Goal: Transaction & Acquisition: Book appointment/travel/reservation

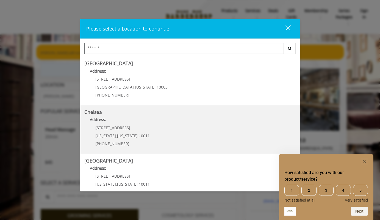
scroll to position [5, 0]
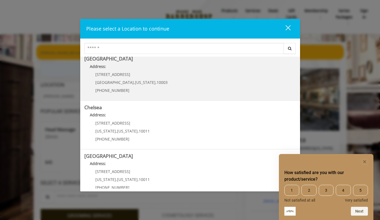
click at [183, 72] on Village "Greenwich Village Address: 60 E 8th St Manhattan , New York , 10003 (212) 598-1…" at bounding box center [190, 76] width 212 height 40
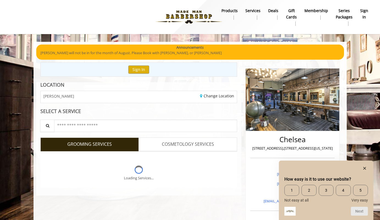
click at [183, 72] on div "Sign In" at bounding box center [138, 69] width 197 height 14
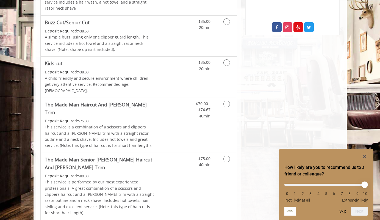
scroll to position [324, 0]
click at [227, 115] on div "$70.00 - $74.67 40min" at bounding box center [212, 124] width 49 height 55
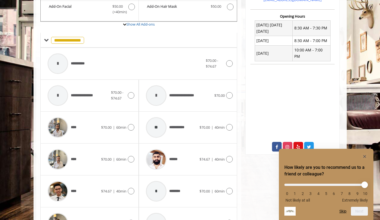
scroll to position [214, 0]
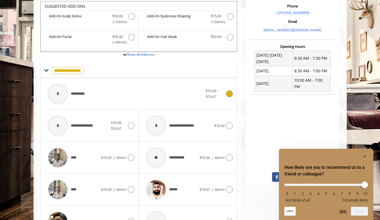
click at [97, 86] on div "**********" at bounding box center [125, 94] width 161 height 26
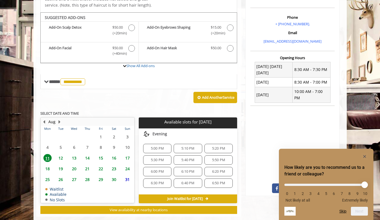
scroll to position [162, 0]
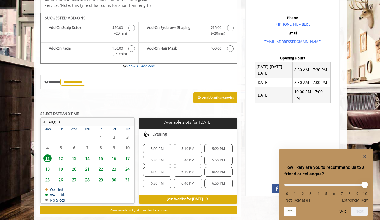
click at [76, 154] on span "13" at bounding box center [74, 158] width 8 height 8
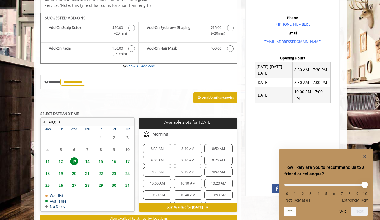
scroll to position [170, 0]
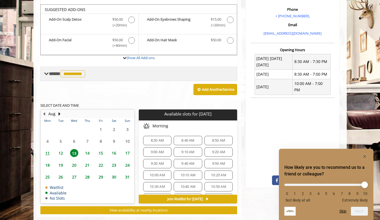
click at [85, 70] on span "**********" at bounding box center [72, 73] width 25 height 7
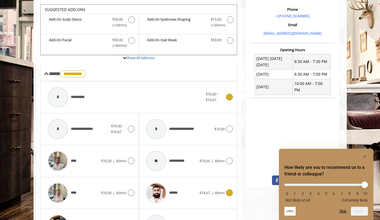
click at [204, 190] on span "$74.67 | 40min" at bounding box center [212, 193] width 25 height 6
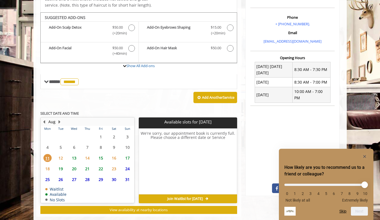
scroll to position [162, 0]
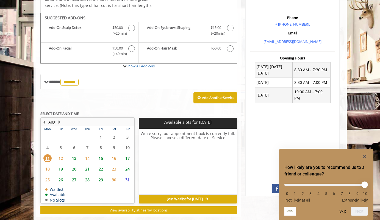
click at [72, 154] on span "13" at bounding box center [74, 158] width 8 height 8
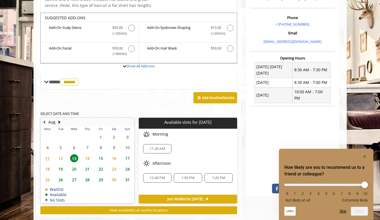
click at [167, 176] on span "12:40 PM" at bounding box center [157, 178] width 23 height 4
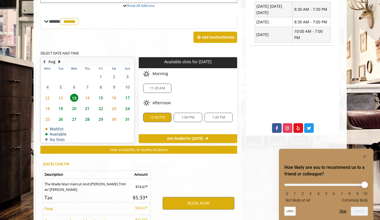
scroll to position [260, 0]
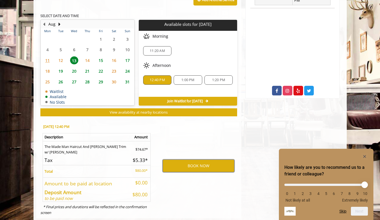
drag, startPoint x: 183, startPoint y: 154, endPoint x: 159, endPoint y: 107, distance: 52.6
click at [159, 106] on div "**********" at bounding box center [138, 39] width 197 height 359
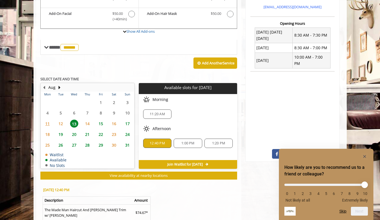
click at [159, 112] on span "11:20 AM" at bounding box center [157, 114] width 15 height 4
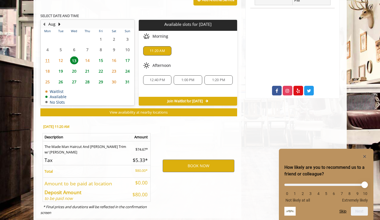
click at [155, 78] on span "12:40 PM" at bounding box center [157, 80] width 15 height 4
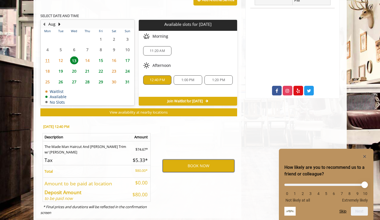
click at [180, 159] on button "BOOK NOW" at bounding box center [199, 165] width 72 height 13
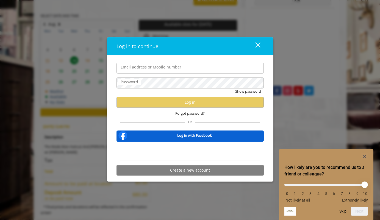
click at [139, 67] on input "Email address or Mobile number" at bounding box center [190, 68] width 147 height 11
click at [136, 123] on form "Email address or Mobile number Password Show password Log in Forgot password? O…" at bounding box center [190, 121] width 147 height 116
click at [155, 71] on input "Email address or Mobile number" at bounding box center [190, 68] width 147 height 11
type input "**********"
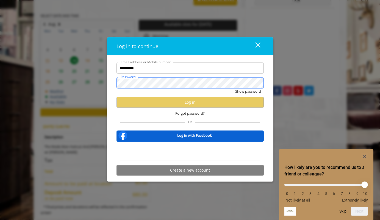
scroll to position [0, 0]
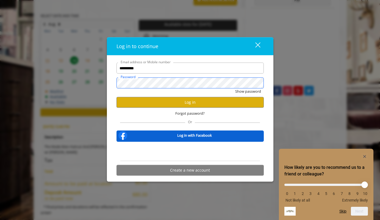
click at [248, 91] on button "Show password" at bounding box center [248, 92] width 26 height 6
click at [181, 104] on button "Log in" at bounding box center [190, 102] width 147 height 11
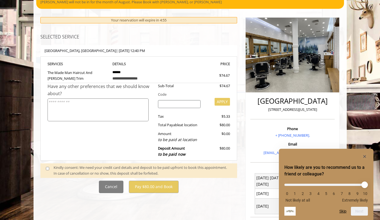
scroll to position [55, 0]
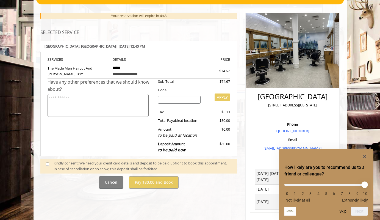
click at [80, 162] on div "Kindly consent: We need your credit card details and deposit to be paid upfront…" at bounding box center [143, 166] width 178 height 12
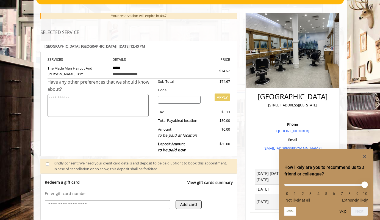
scroll to position [133, 0]
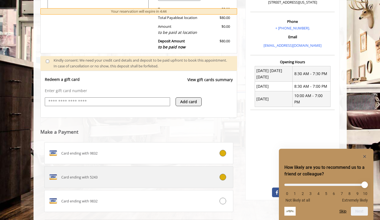
click at [112, 184] on label "Card ending with 5243" at bounding box center [138, 177] width 189 height 22
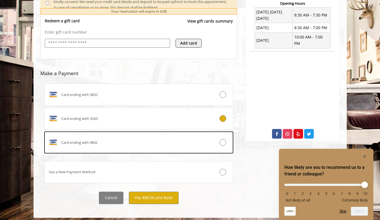
scroll to position [216, 0]
click at [161, 192] on button "Pay $80.00 and Book" at bounding box center [154, 198] width 50 height 12
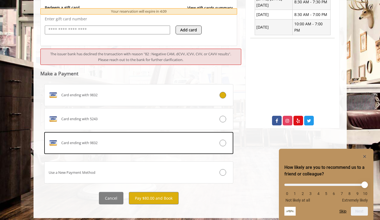
scroll to position [230, 0]
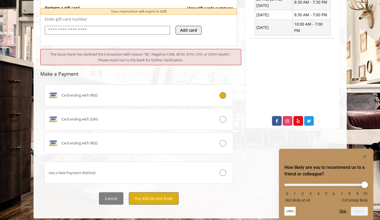
click at [162, 195] on button "Pay $80.00 and Book" at bounding box center [154, 198] width 50 height 12
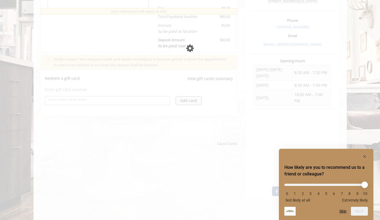
scroll to position [152, 0]
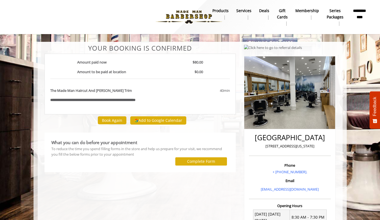
scroll to position [2, 0]
